Goal: Find specific page/section: Find specific page/section

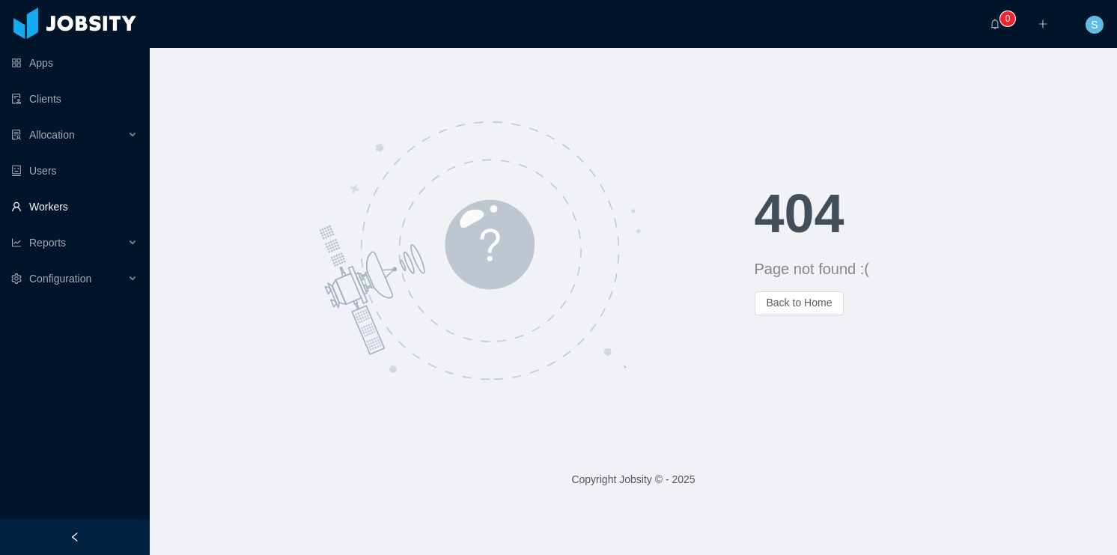
click at [57, 201] on link "Workers" at bounding box center [74, 207] width 127 height 30
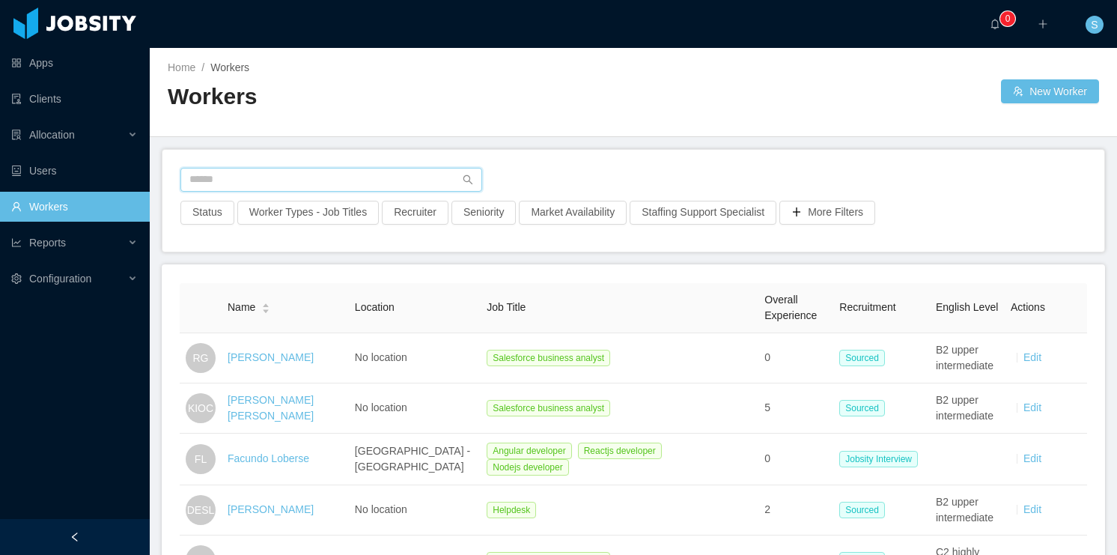
click at [277, 178] on input "text" at bounding box center [331, 180] width 302 height 24
type input "**********"
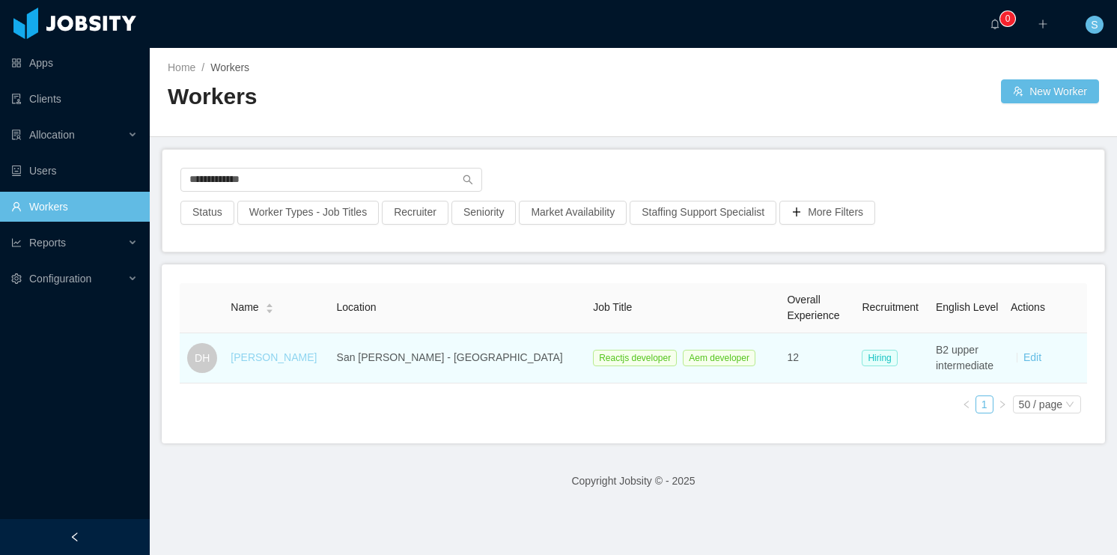
click at [285, 362] on link "[PERSON_NAME]" at bounding box center [274, 357] width 86 height 12
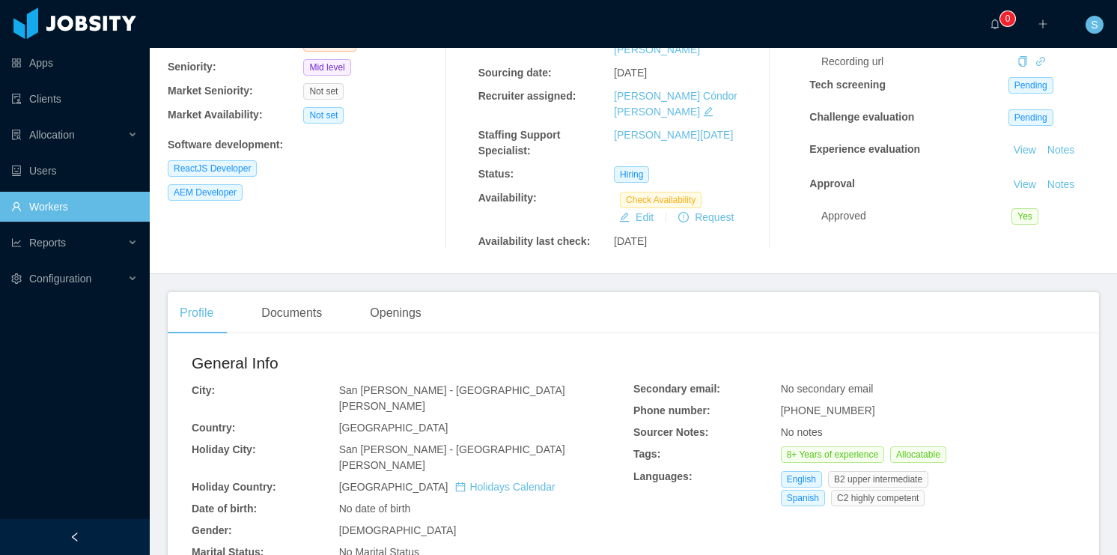
scroll to position [180, 0]
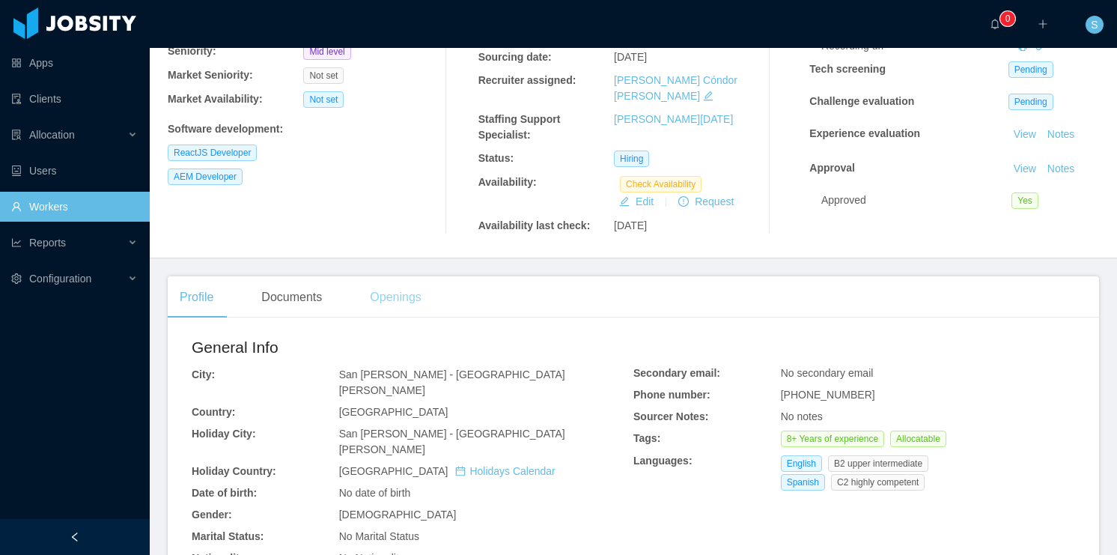
click at [380, 280] on div "Openings" at bounding box center [396, 297] width 76 height 42
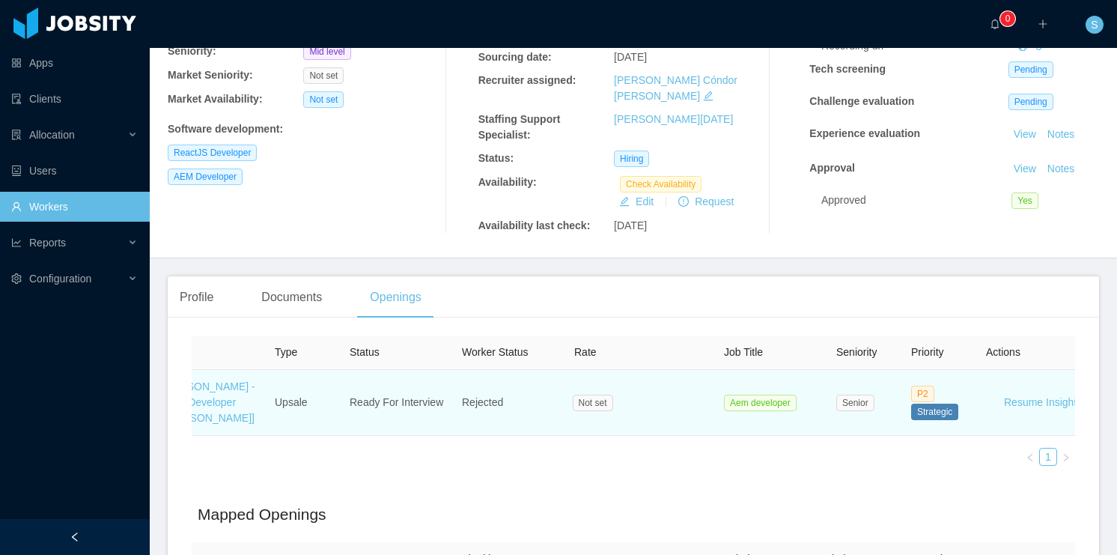
scroll to position [0, 7]
